Goal: Information Seeking & Learning: Learn about a topic

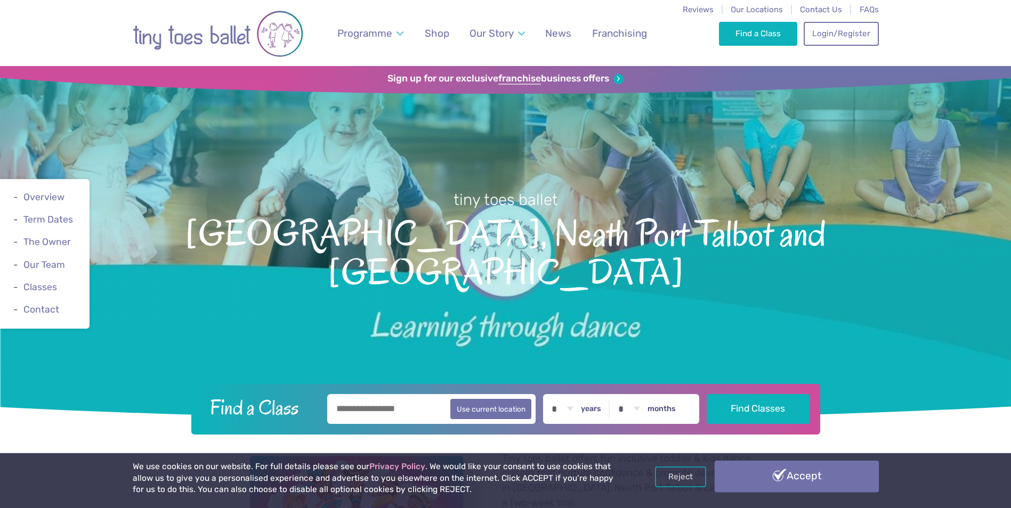
click at [833, 477] on link "Accept" at bounding box center [797, 476] width 164 height 31
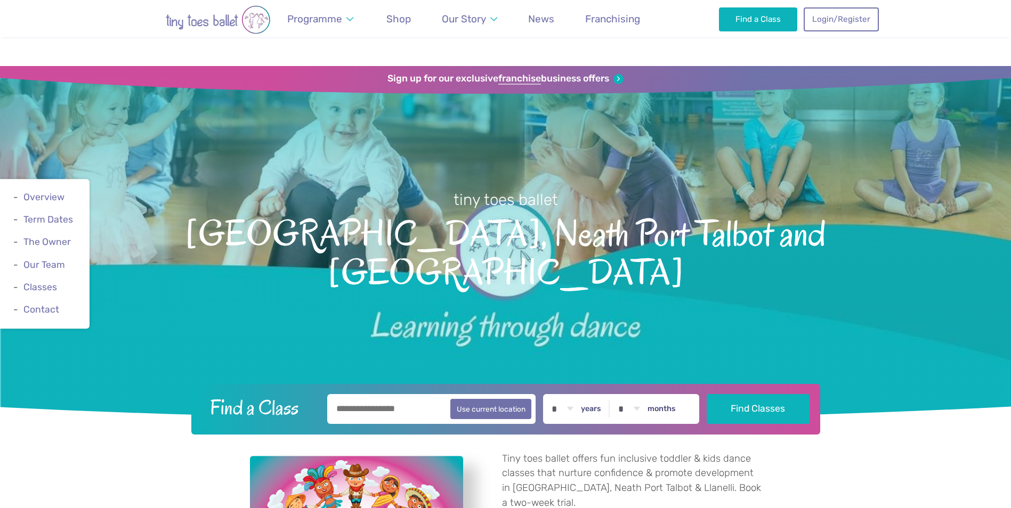
scroll to position [267, 0]
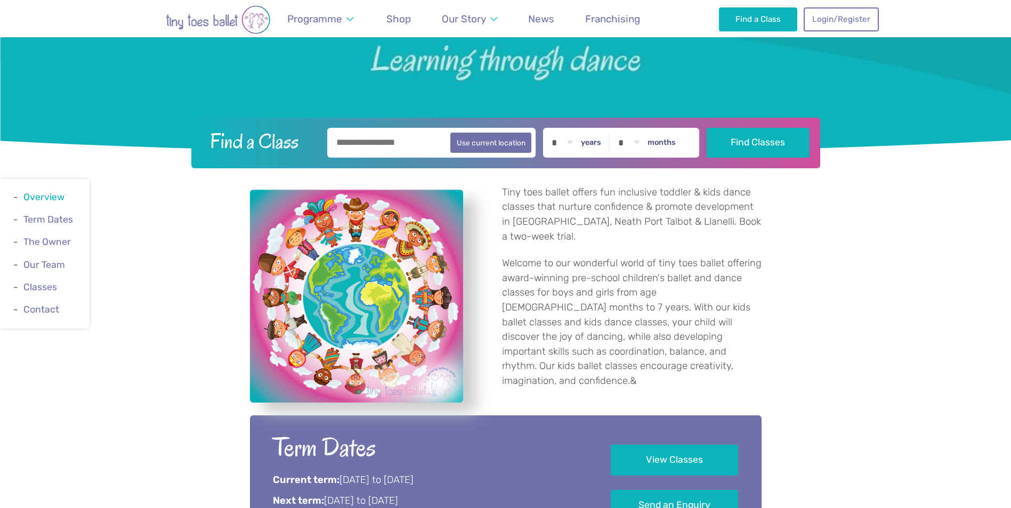
click at [57, 199] on link "Overview" at bounding box center [43, 197] width 41 height 11
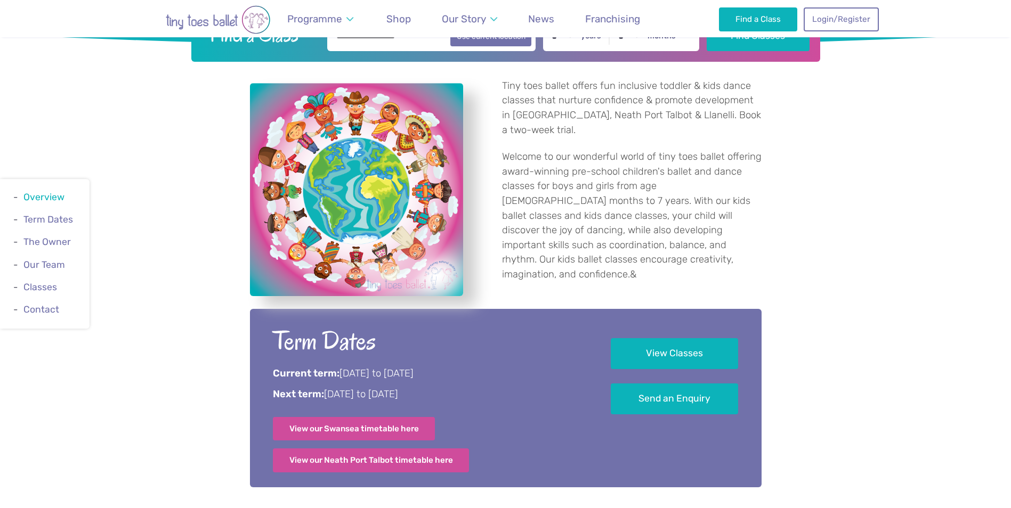
scroll to position [392, 0]
